Goal: Transaction & Acquisition: Purchase product/service

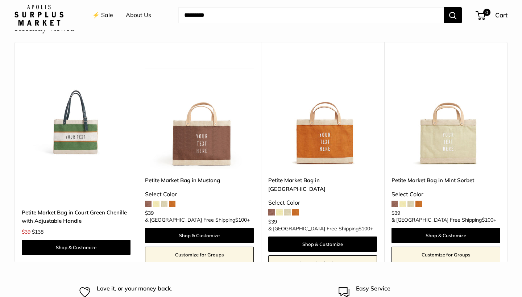
scroll to position [1951, 0]
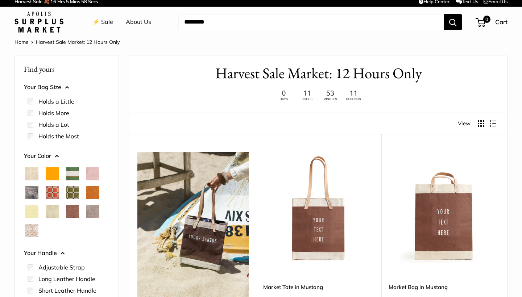
scroll to position [5, 0]
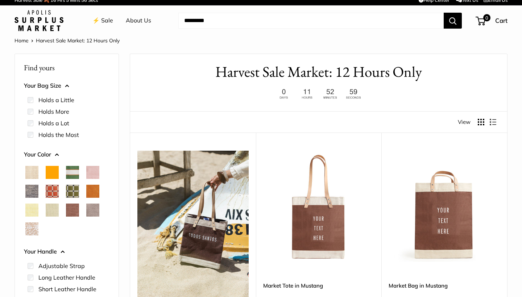
click at [94, 170] on span "Blush" at bounding box center [92, 172] width 13 height 13
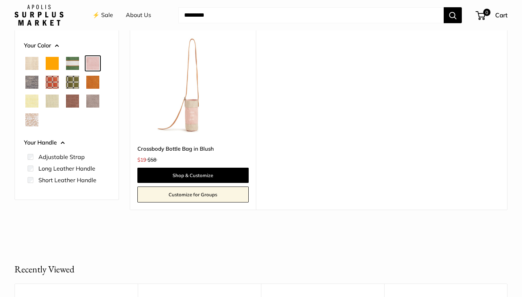
scroll to position [131, 0]
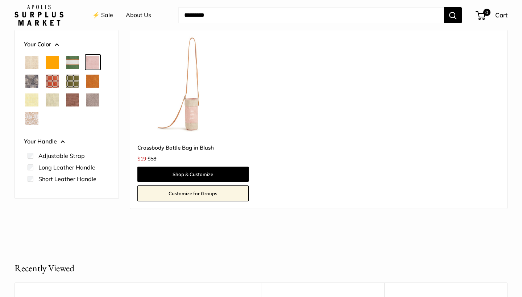
click at [31, 118] on span "White Porcelain" at bounding box center [31, 118] width 13 height 13
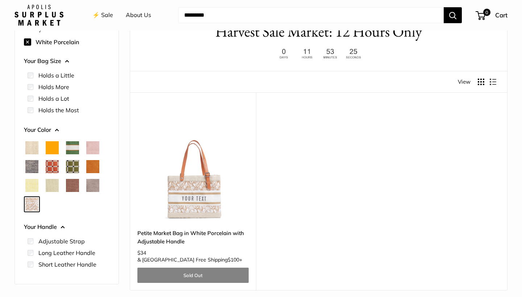
scroll to position [48, 0]
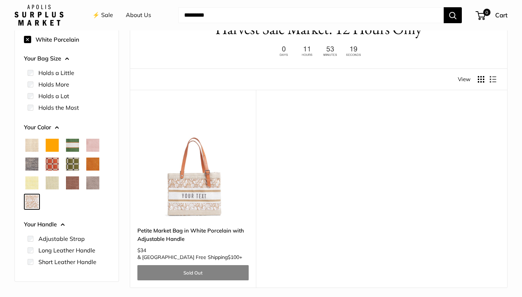
click at [0, 0] on img at bounding box center [0, 0] width 0 height 0
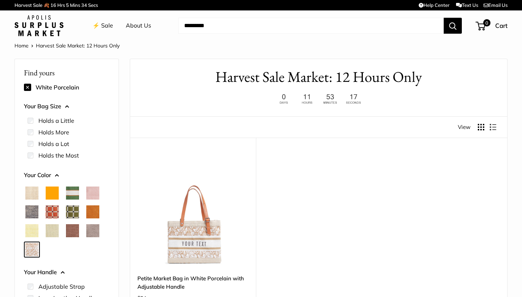
scroll to position [0, 0]
click at [108, 25] on link "⚡️ Sale" at bounding box center [102, 25] width 21 height 11
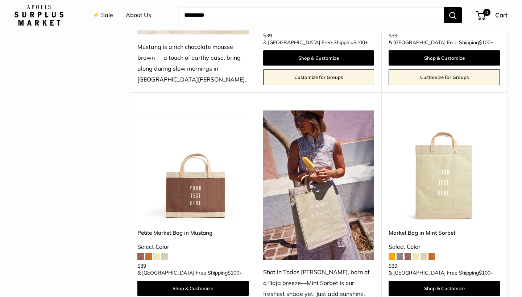
scroll to position [290, 0]
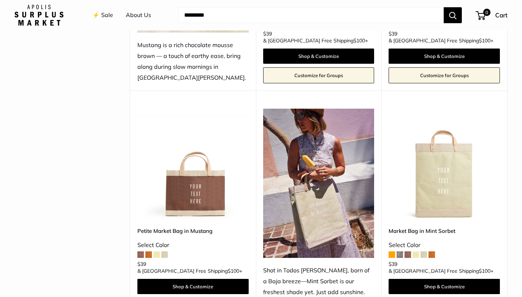
click at [402, 253] on span at bounding box center [399, 254] width 7 height 7
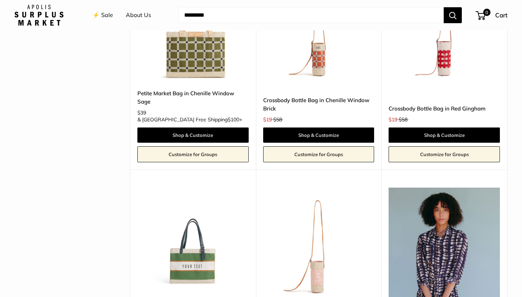
scroll to position [1782, 0]
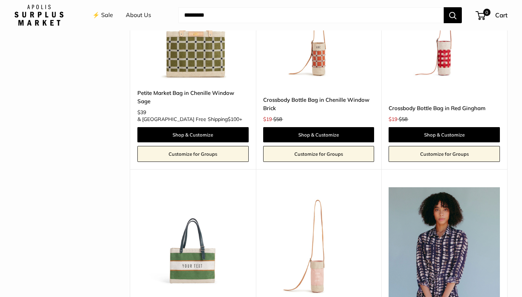
click at [0, 0] on img at bounding box center [0, 0] width 0 height 0
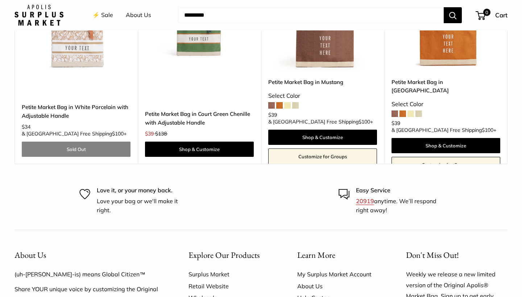
scroll to position [2793, 0]
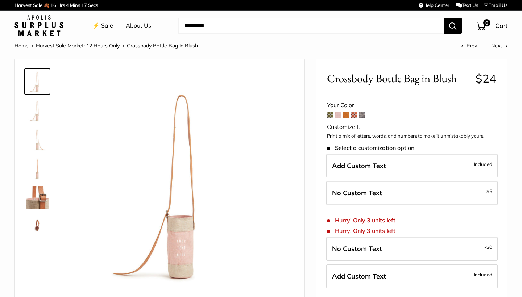
click at [191, 241] on img at bounding box center [183, 180] width 221 height 221
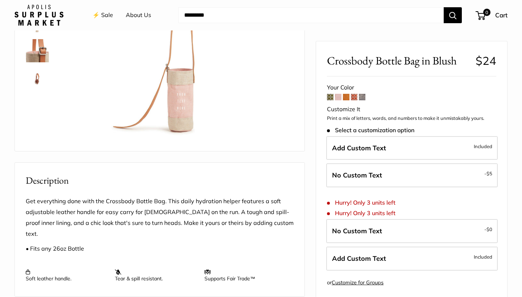
scroll to position [147, 0]
click at [38, 80] on img at bounding box center [37, 78] width 23 height 23
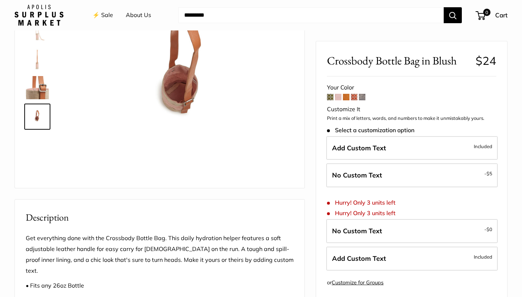
scroll to position [107, 0]
